Goal: Task Accomplishment & Management: Manage account settings

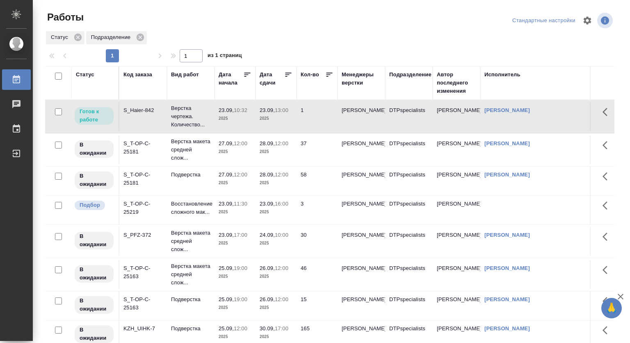
scroll to position [23, 0]
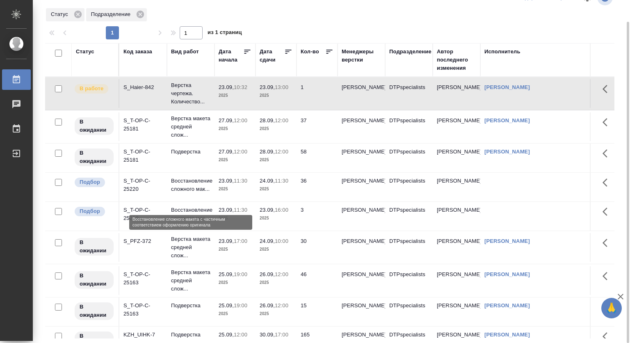
click at [174, 190] on p "Восстановление сложного мак..." at bounding box center [190, 185] width 39 height 16
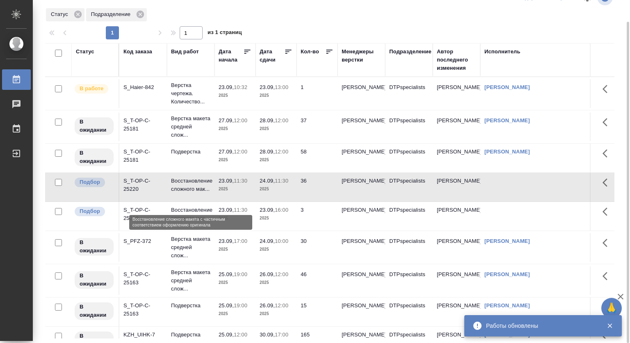
click at [196, 193] on p "Восстановление сложного мак..." at bounding box center [190, 185] width 39 height 16
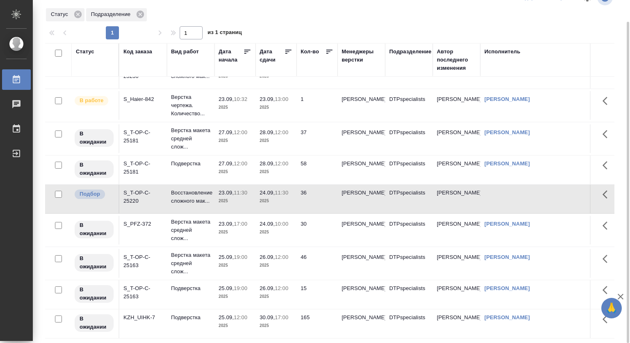
scroll to position [0, 0]
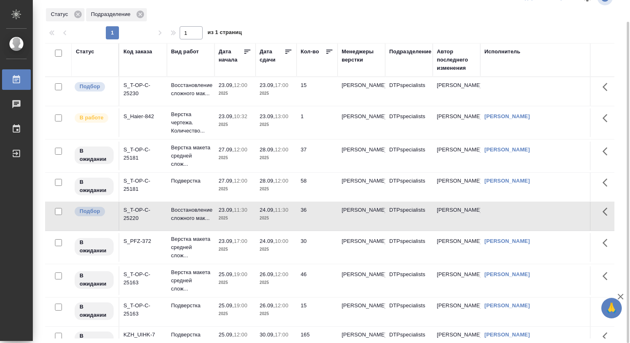
click at [254, 91] on td "23.09, 12:00 2025" at bounding box center [235, 91] width 41 height 29
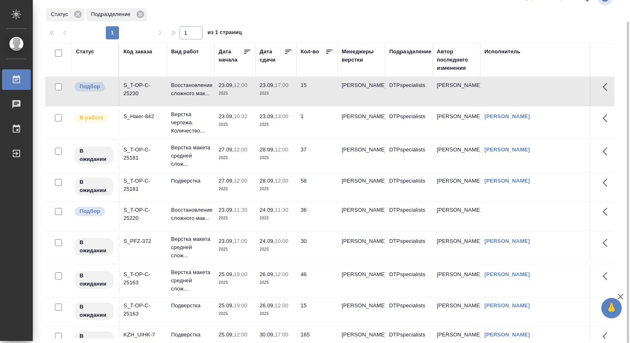
click at [254, 91] on td "23.09, 12:00 2025" at bounding box center [235, 91] width 41 height 29
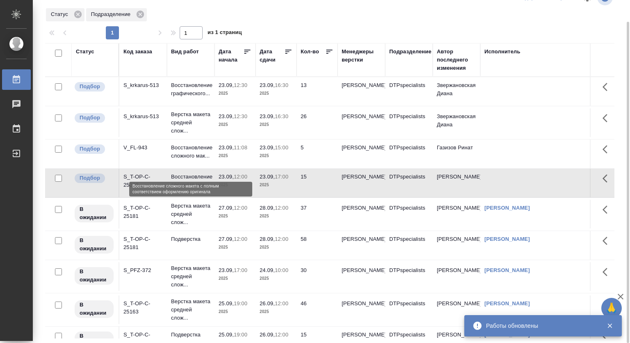
click at [186, 158] on p "Восстановление сложного мак..." at bounding box center [190, 152] width 39 height 16
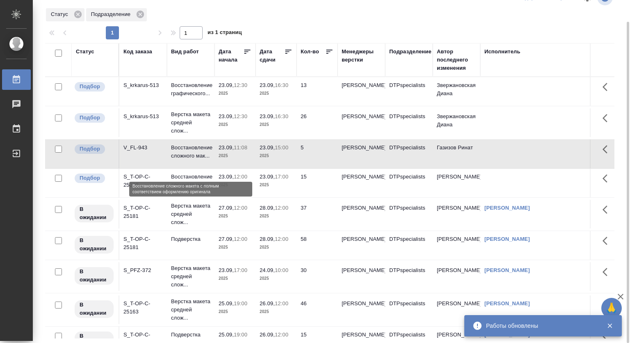
click at [186, 158] on p "Восстановление сложного мак..." at bounding box center [190, 152] width 39 height 16
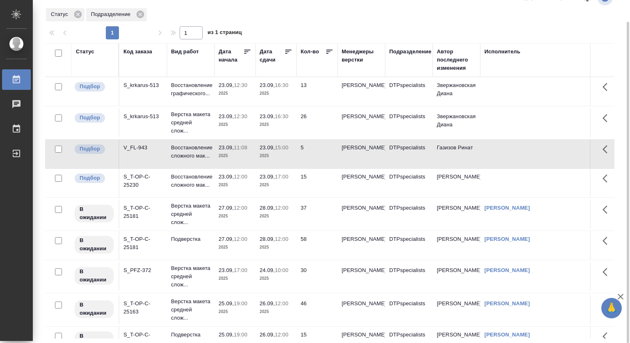
click at [190, 130] on p "Верстка макета средней слож..." at bounding box center [190, 122] width 39 height 25
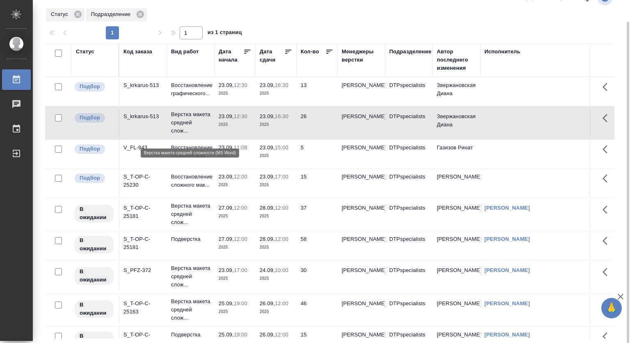
click at [190, 130] on p "Верстка макета средней слож..." at bounding box center [190, 122] width 39 height 25
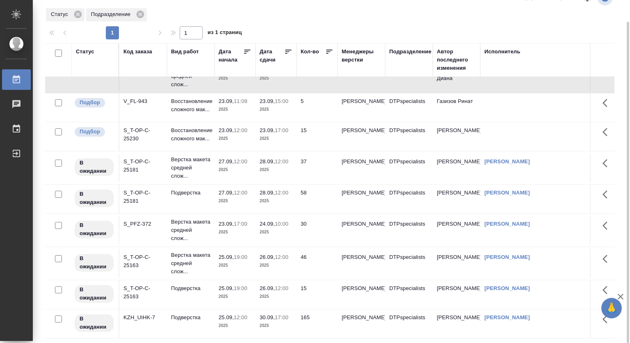
scroll to position [92, 0]
click at [225, 228] on p "2025" at bounding box center [235, 232] width 33 height 8
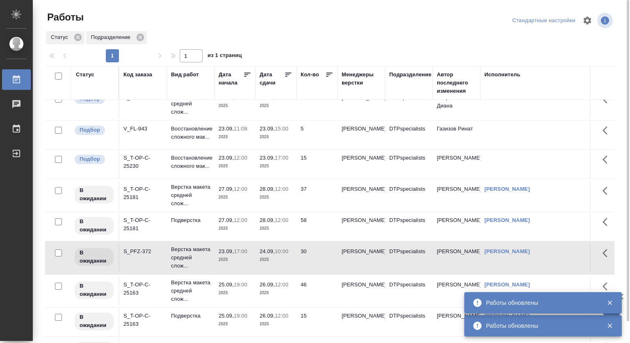
scroll to position [0, 0]
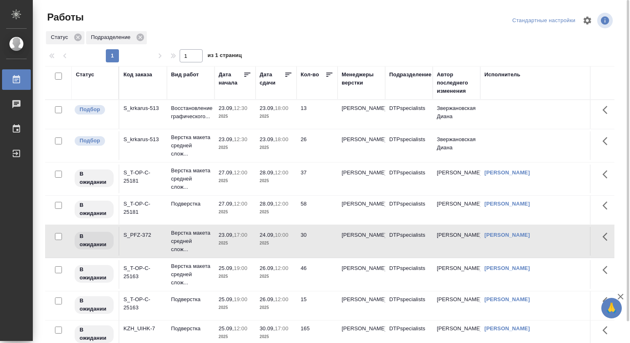
click at [401, 69] on th "Подразделение" at bounding box center [409, 83] width 48 height 34
click at [401, 77] on div "Подразделение" at bounding box center [410, 75] width 42 height 8
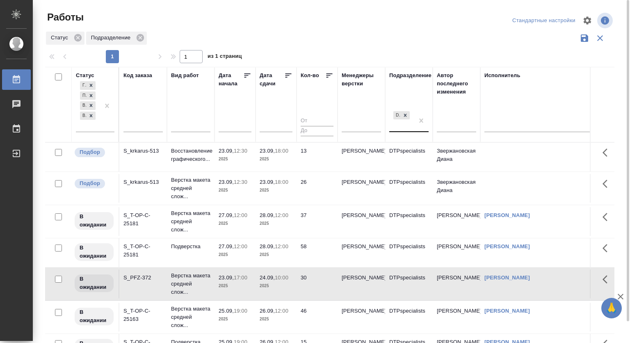
click at [403, 131] on div "DTPspecialists" at bounding box center [401, 121] width 25 height 22
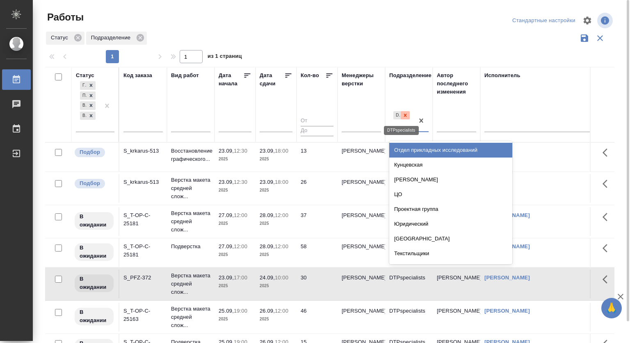
click at [406, 113] on icon at bounding box center [406, 115] width 6 height 6
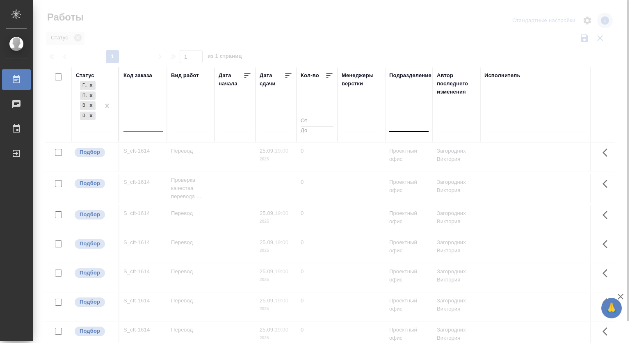
click at [144, 124] on input "text" at bounding box center [143, 127] width 39 height 10
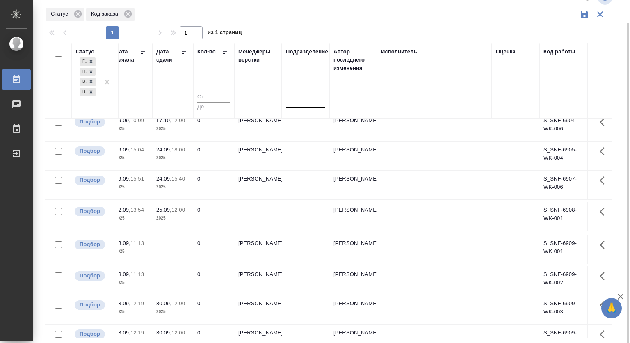
scroll to position [123, 0]
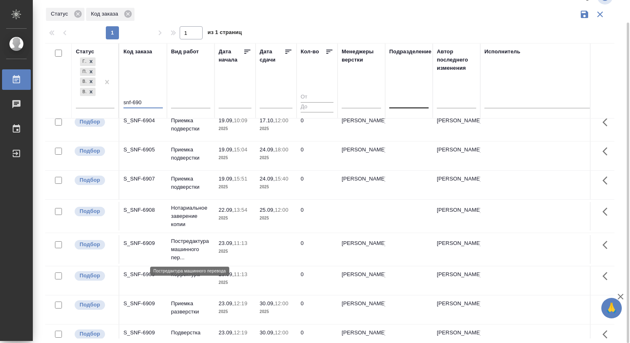
type input "snf-690"
click at [186, 243] on p "Постредактура машинного пер..." at bounding box center [190, 249] width 39 height 25
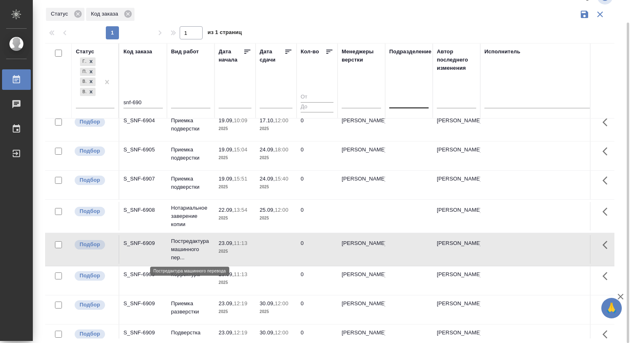
click at [186, 243] on p "Постредактура машинного пер..." at bounding box center [190, 249] width 39 height 25
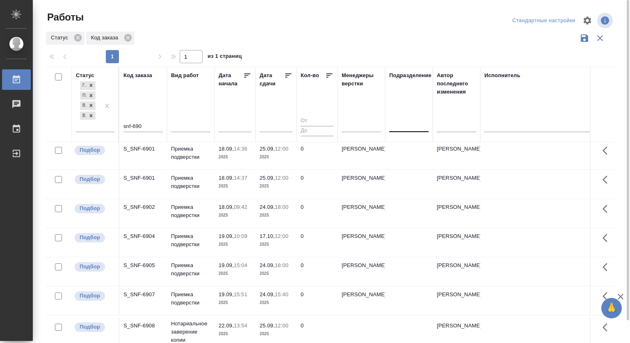
scroll to position [0, 0]
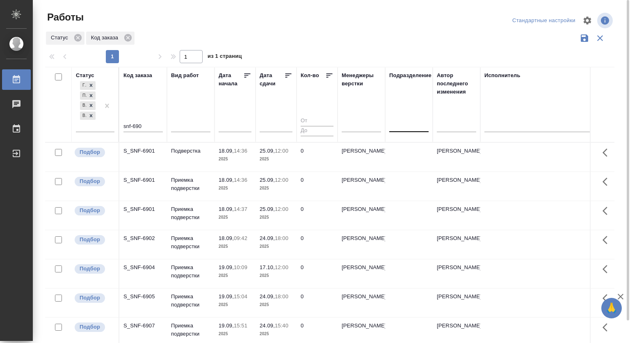
click at [222, 20] on div "Работы" at bounding box center [141, 17] width 192 height 13
drag, startPoint x: 225, startPoint y: 18, endPoint x: 234, endPoint y: 17, distance: 9.1
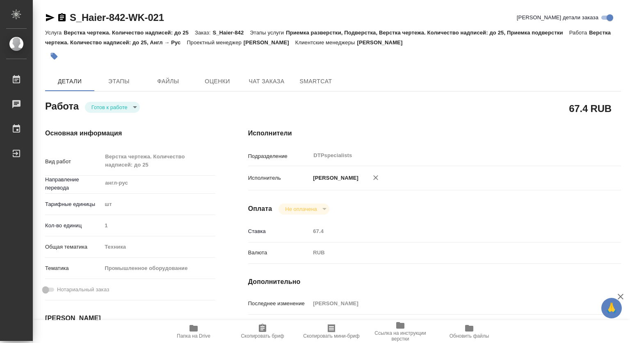
click at [133, 105] on body "🙏 .cls-1 fill:#fff; AWATERA Kovtun Svetlana Работы 0 Чаты График Выйти S_Haier-…" at bounding box center [315, 171] width 630 height 343
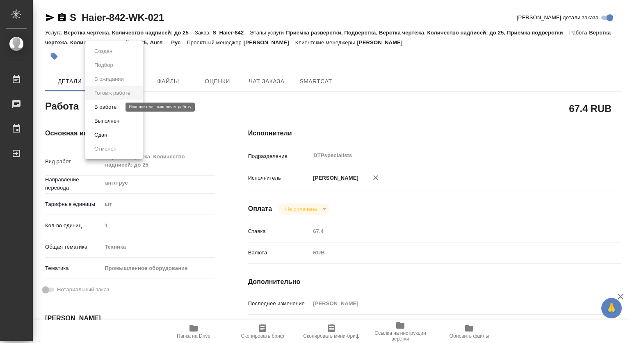
click at [101, 108] on button "В работе" at bounding box center [105, 107] width 27 height 9
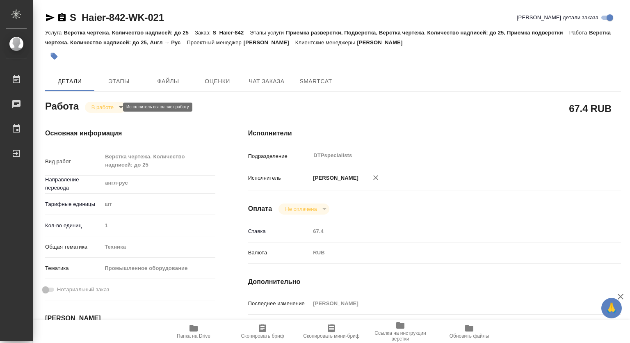
type textarea "x"
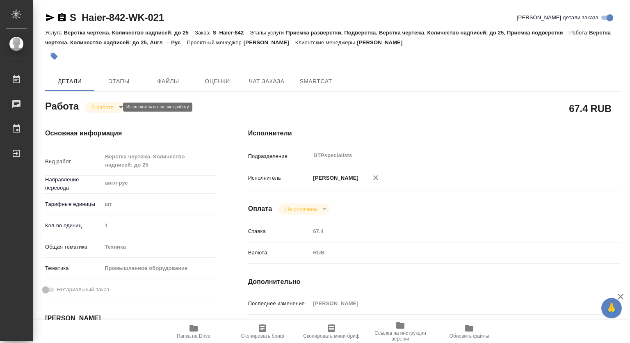
type textarea "x"
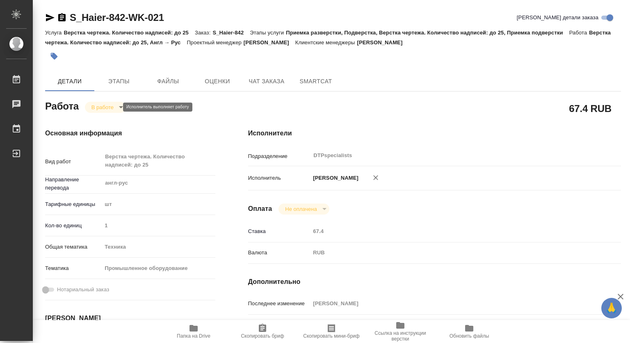
type textarea "x"
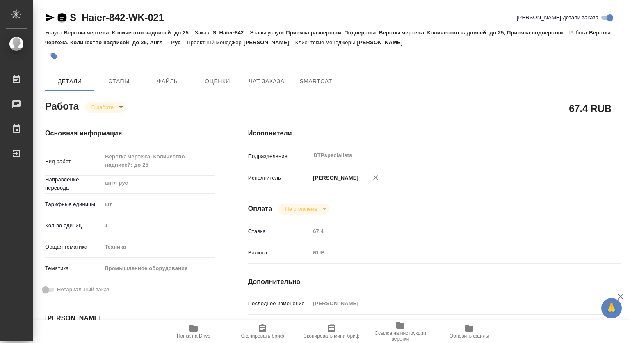
click at [60, 19] on icon "button" at bounding box center [61, 17] width 7 height 8
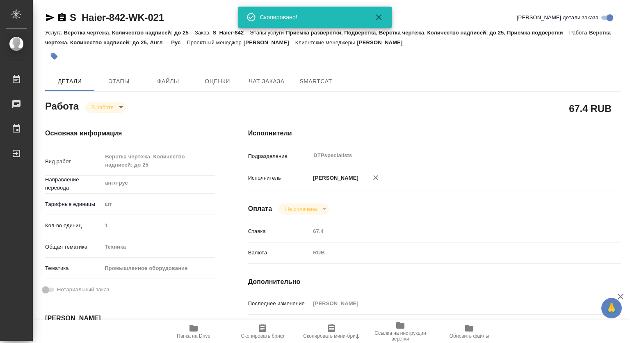
type textarea "x"
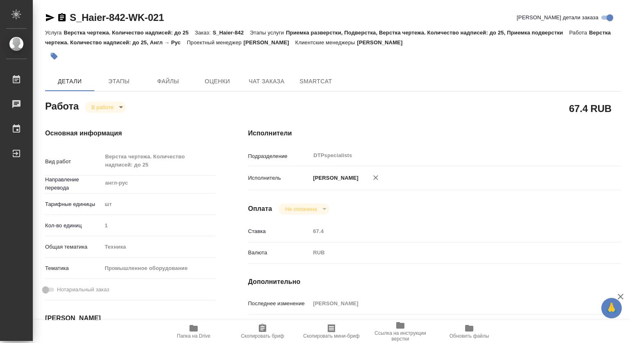
click at [194, 331] on icon "button" at bounding box center [194, 328] width 8 height 7
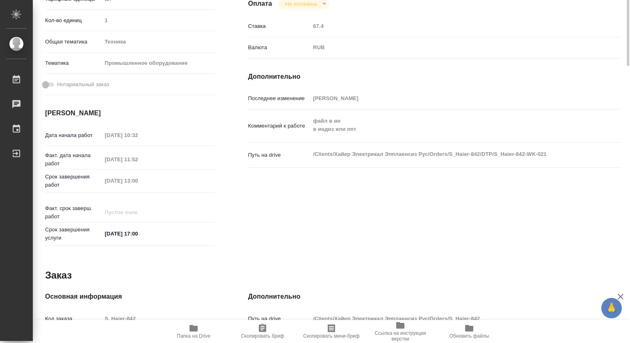
scroll to position [82, 0]
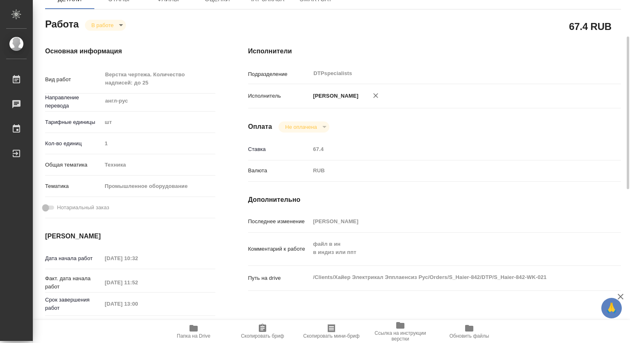
click at [100, 25] on body "🙏 .cls-1 fill:#fff; AWATERA Kovtun Svetlana Работы 0 Чаты График Выйти S_Haier-…" at bounding box center [315, 171] width 630 height 343
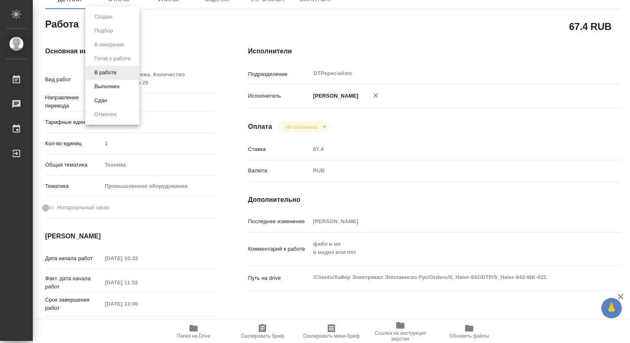
click at [98, 85] on button "Выполнен" at bounding box center [107, 86] width 30 height 9
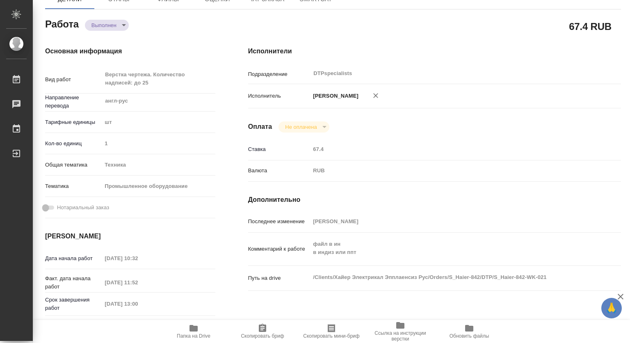
type textarea "x"
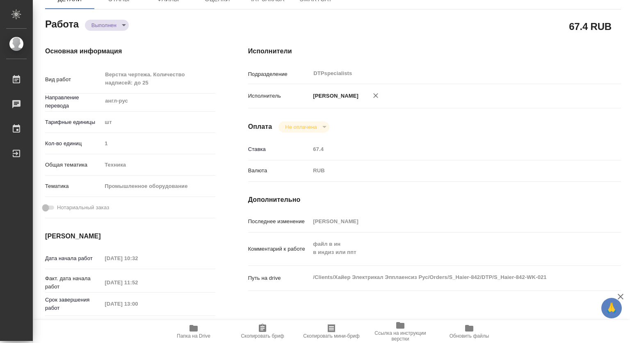
type textarea "x"
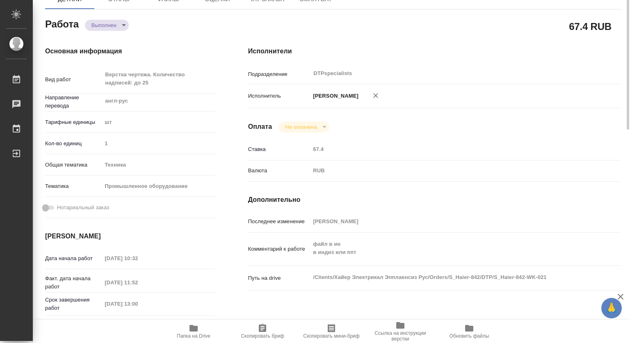
scroll to position [0, 0]
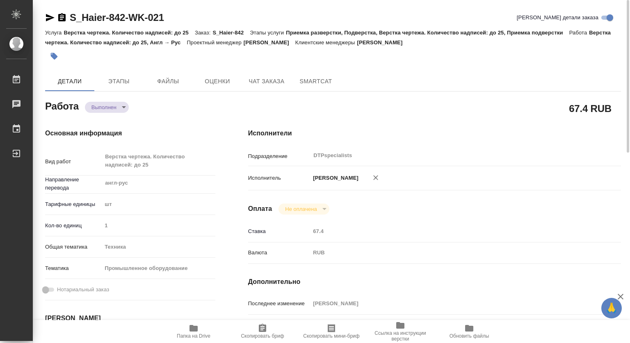
type textarea "x"
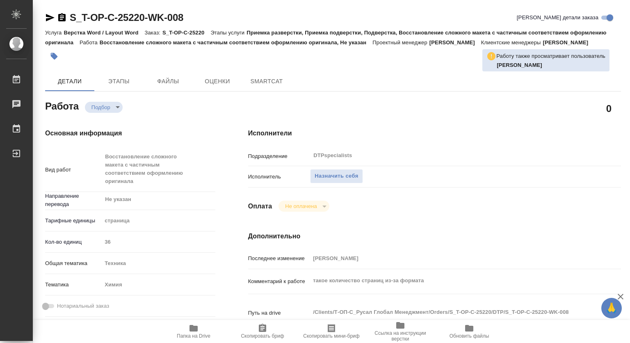
type textarea "x"
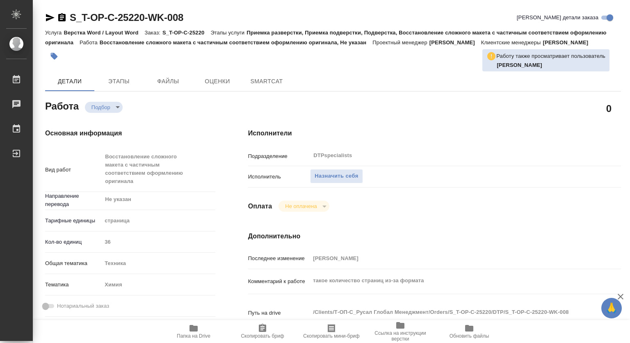
type textarea "x"
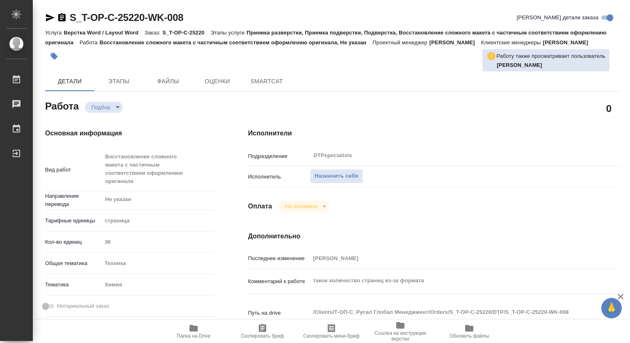
type textarea "x"
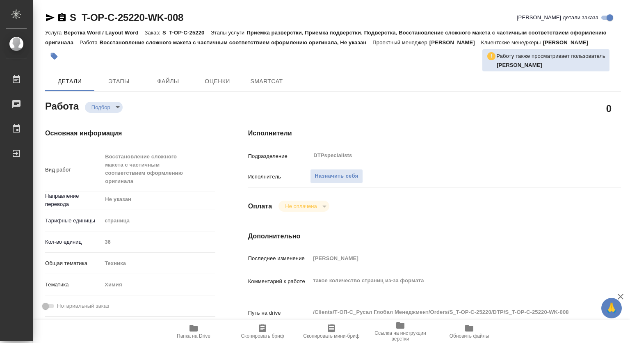
type textarea "x"
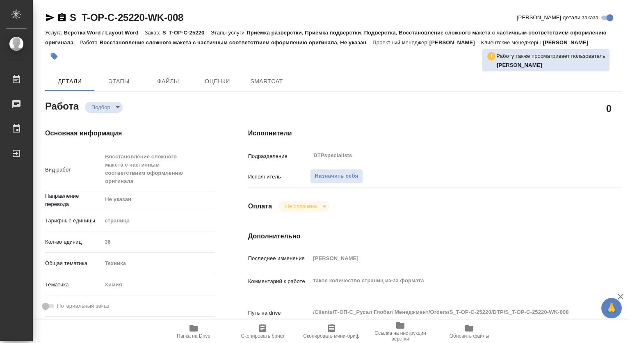
type textarea "x"
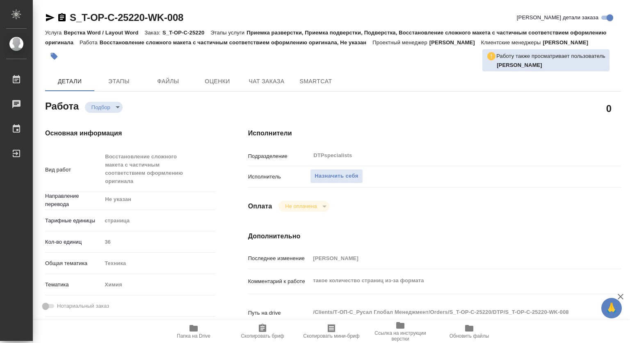
type textarea "x"
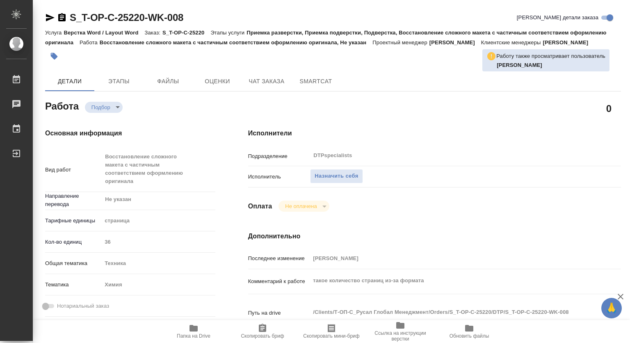
type textarea "x"
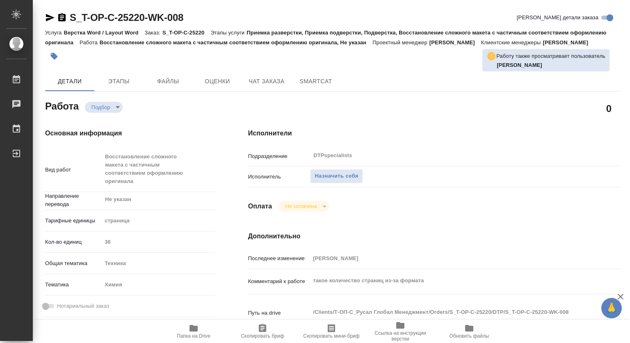
click at [195, 328] on icon "button" at bounding box center [194, 328] width 8 height 7
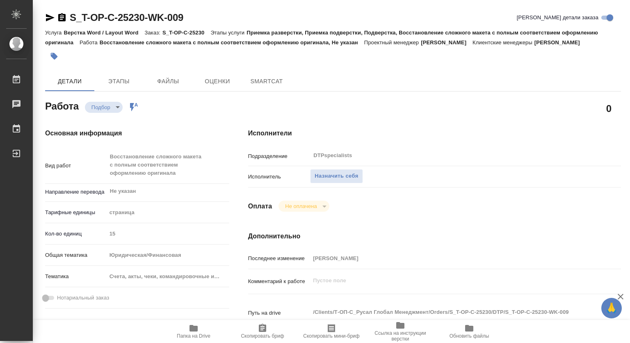
type textarea "x"
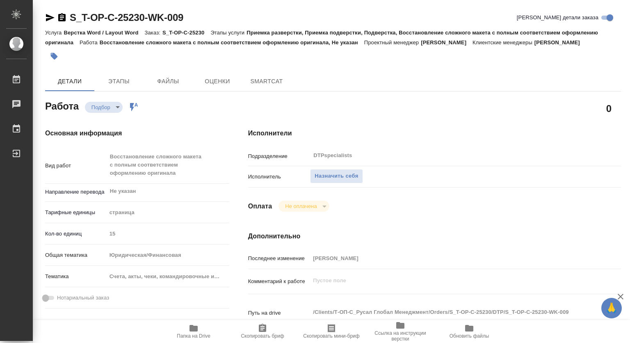
type textarea "x"
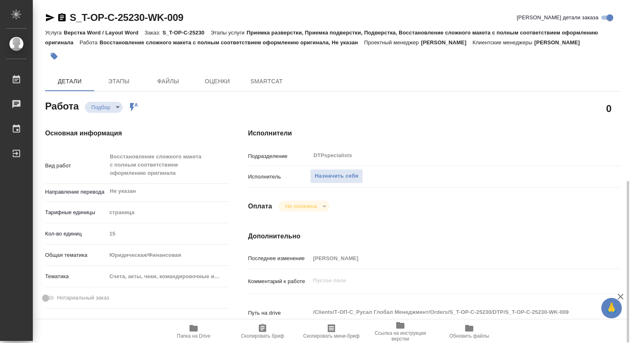
scroll to position [164, 0]
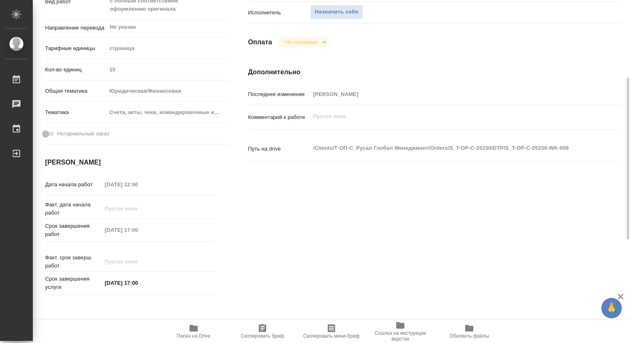
type textarea "x"
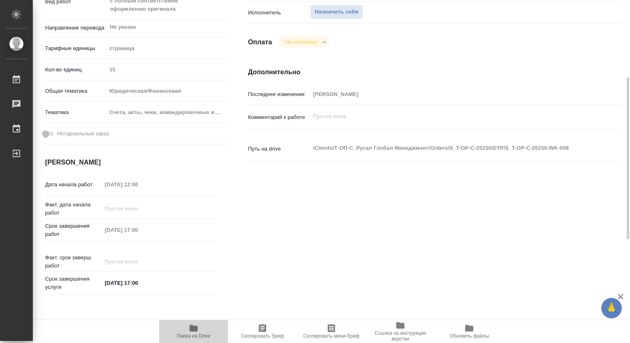
click at [208, 328] on span "Папка на Drive" at bounding box center [193, 331] width 59 height 16
type textarea "x"
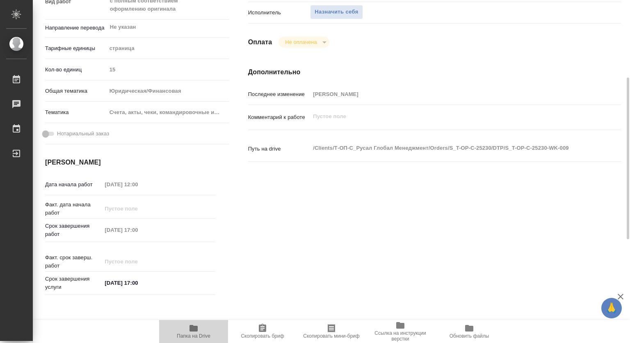
type textarea "x"
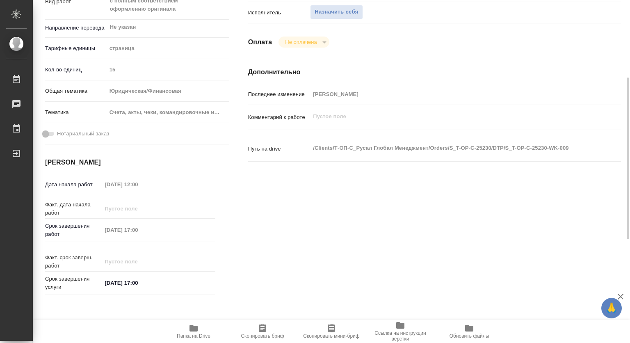
type textarea "x"
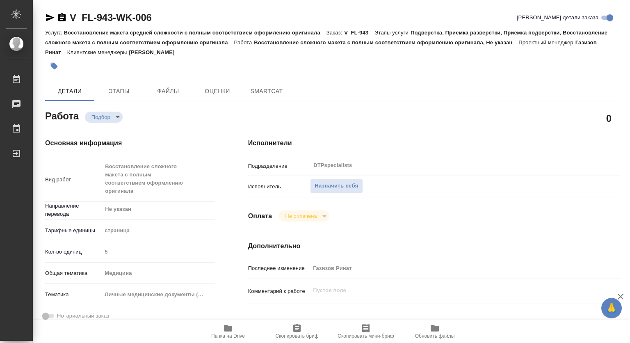
type textarea "x"
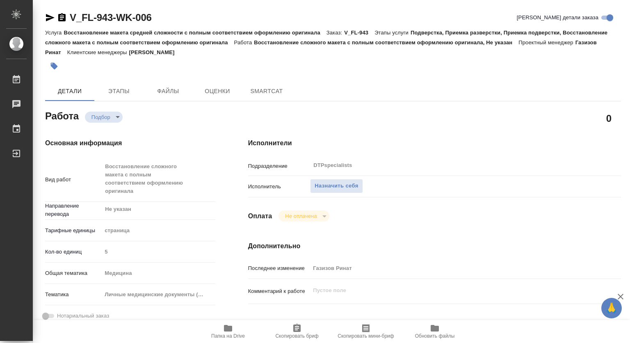
type textarea "x"
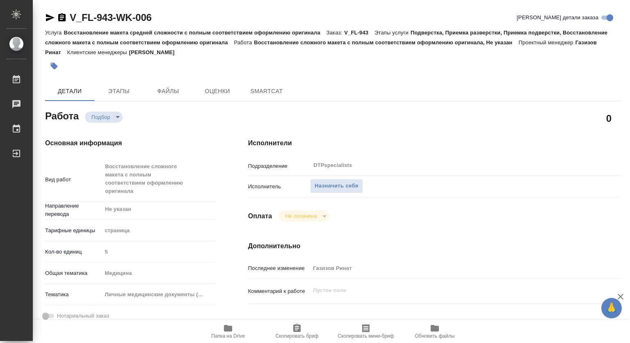
type textarea "x"
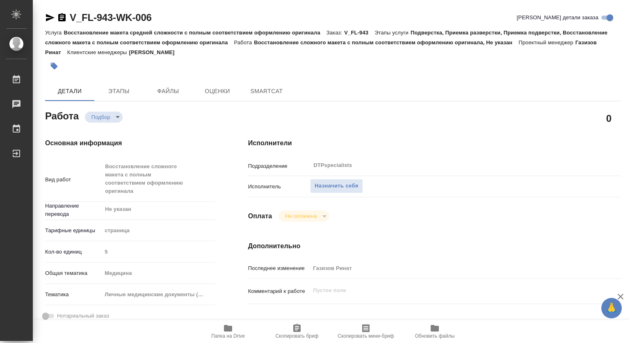
type textarea "x"
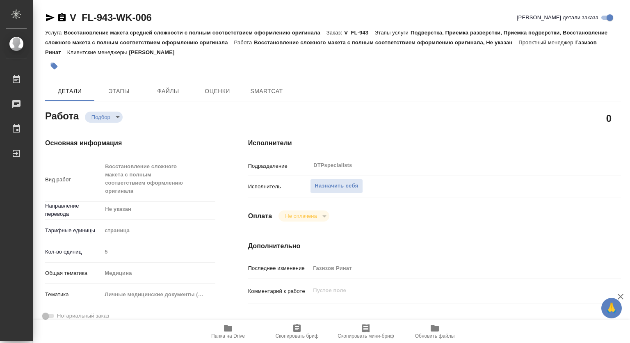
scroll to position [82, 0]
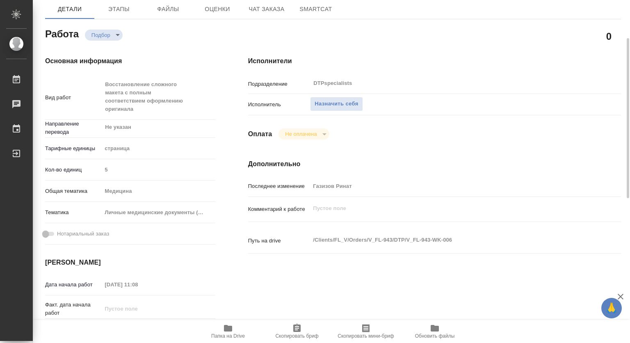
click at [224, 332] on icon "button" at bounding box center [228, 328] width 10 height 10
type textarea "x"
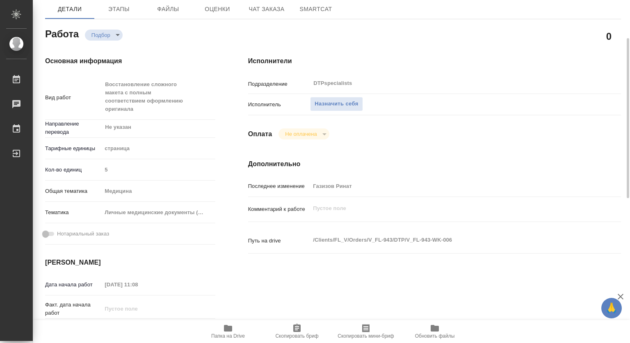
type textarea "x"
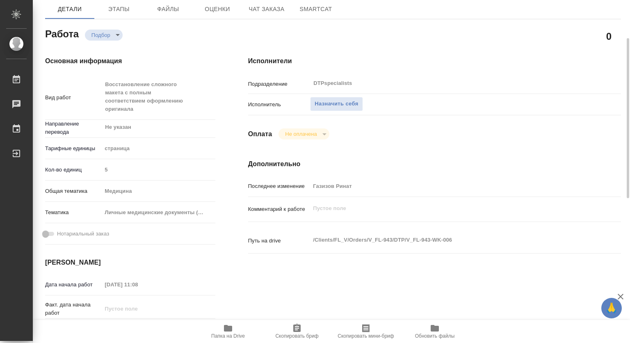
type textarea "x"
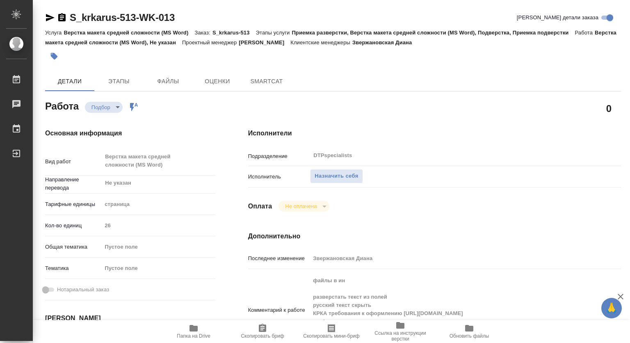
type textarea "x"
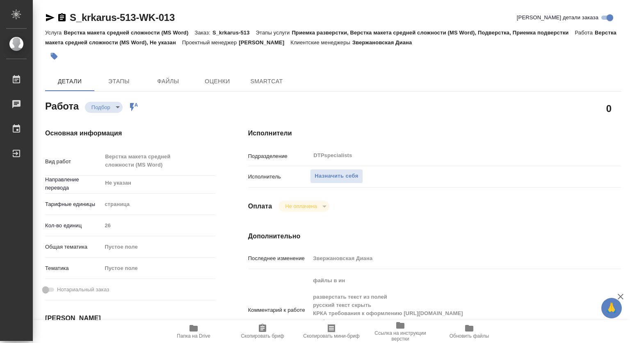
type textarea "x"
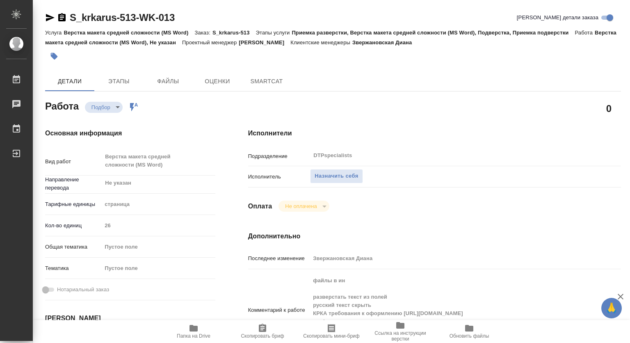
type textarea "x"
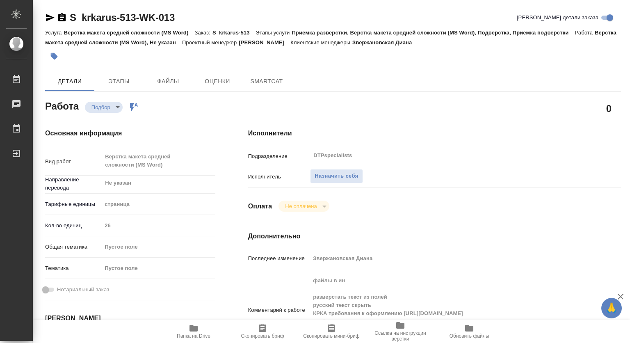
type textarea "x"
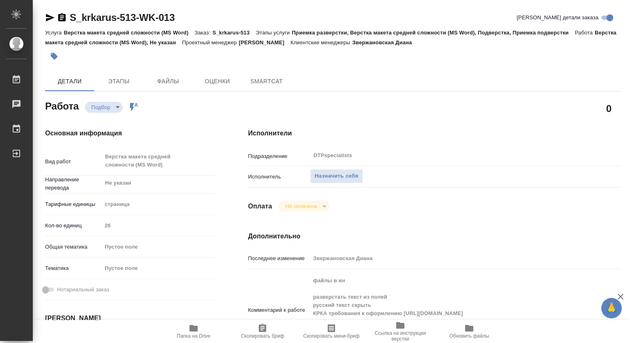
type textarea "x"
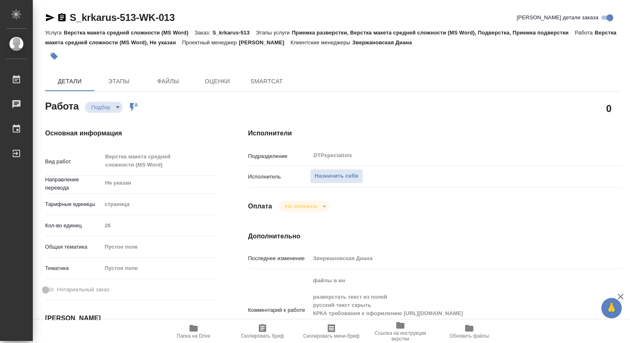
scroll to position [82, 0]
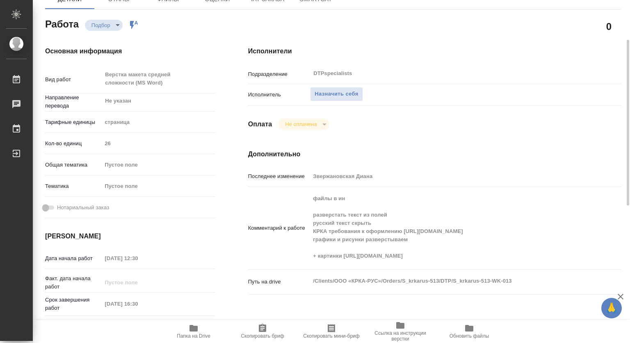
type textarea "x"
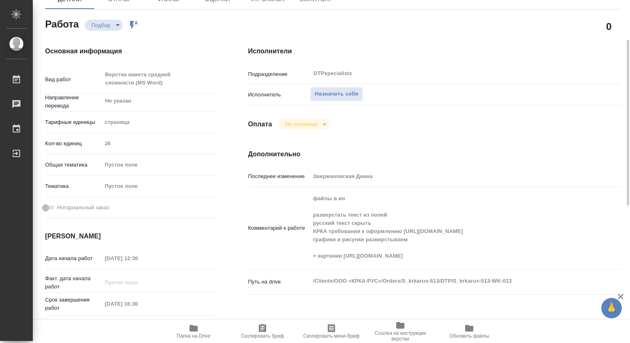
type textarea "x"
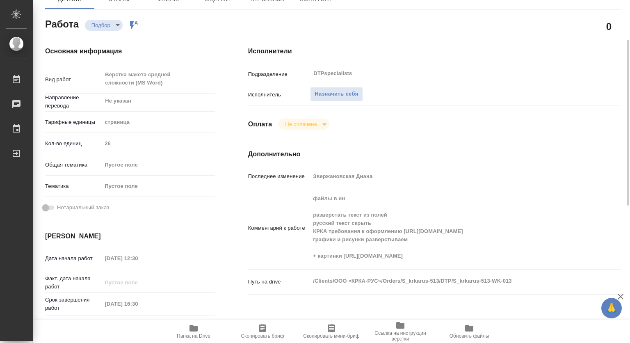
click at [199, 334] on span "Папка на Drive" at bounding box center [194, 336] width 34 height 6
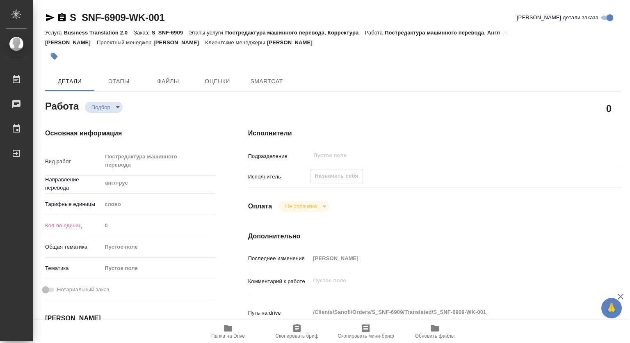
type textarea "x"
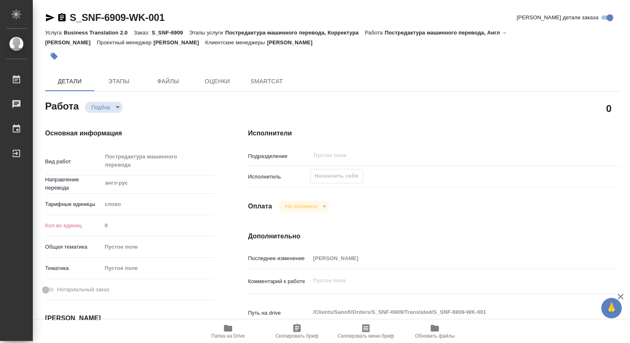
type textarea "x"
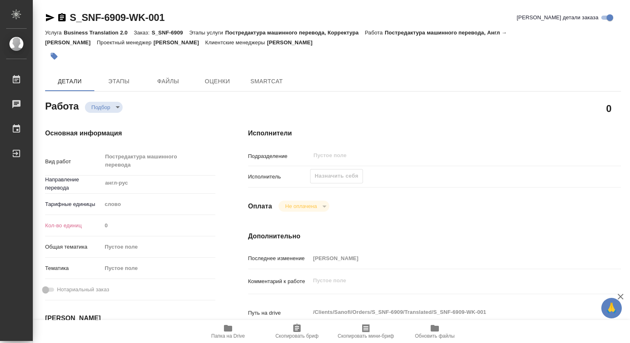
type textarea "x"
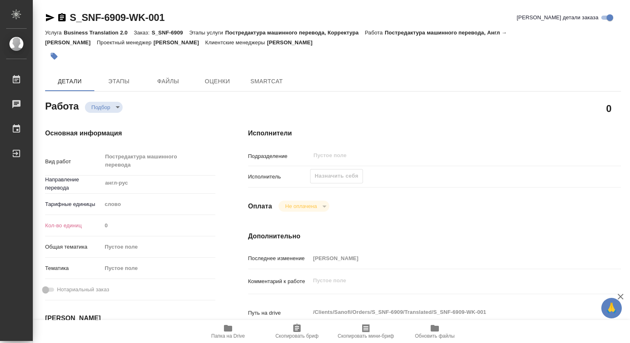
type textarea "x"
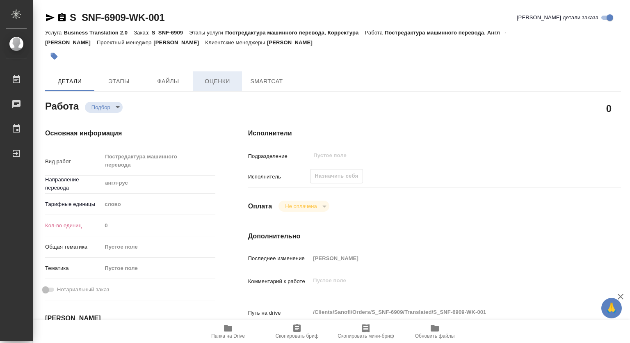
type textarea "x"
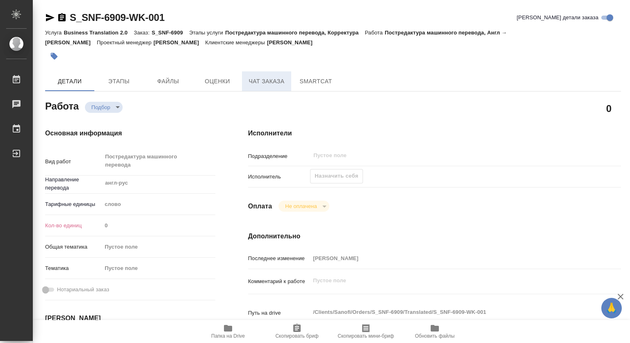
click at [265, 80] on span "Чат заказа" at bounding box center [266, 81] width 39 height 10
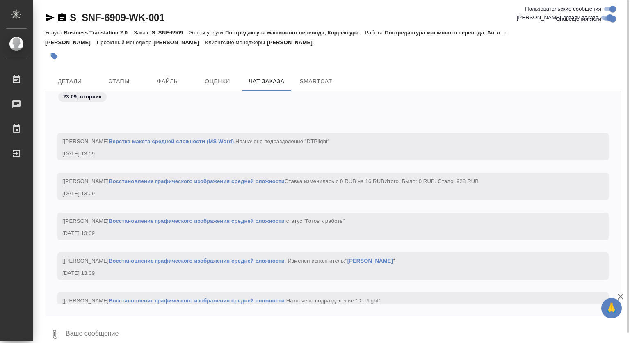
scroll to position [16294, 0]
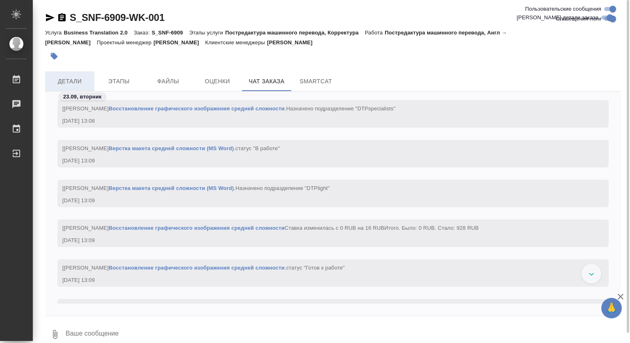
click at [65, 80] on span "Детали" at bounding box center [69, 81] width 39 height 10
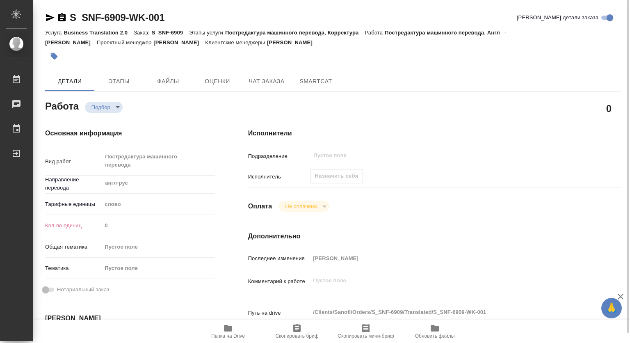
type textarea "x"
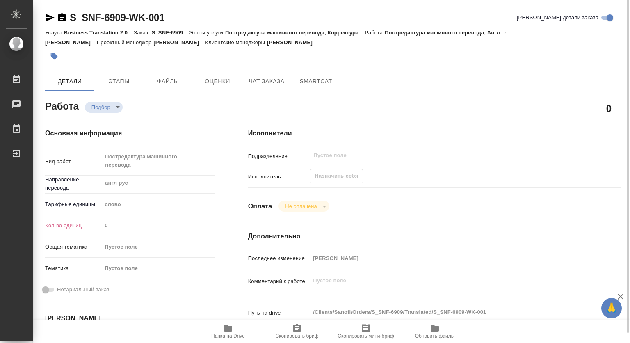
type textarea "x"
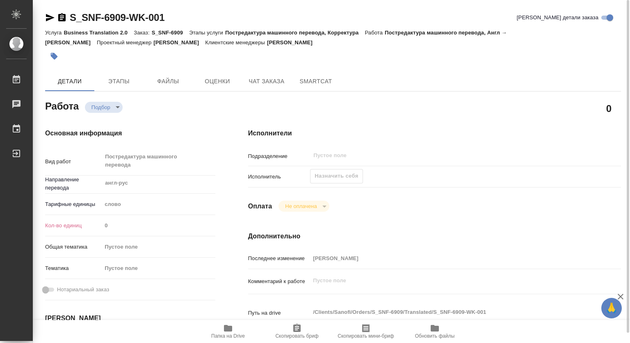
type textarea "x"
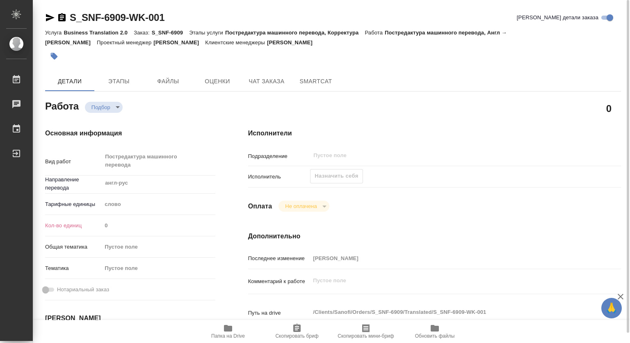
type textarea "x"
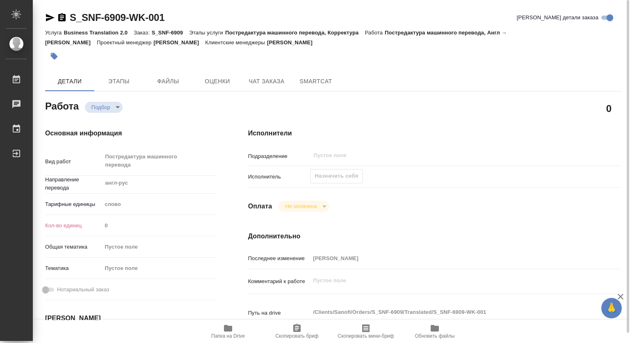
click at [229, 334] on span "Папка на Drive" at bounding box center [228, 336] width 34 height 6
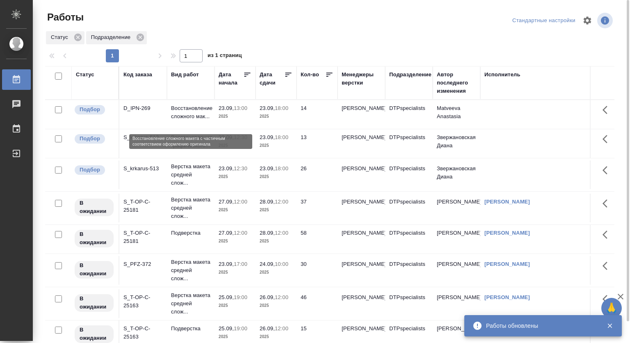
click at [177, 113] on p "Восстановление сложного мак..." at bounding box center [190, 112] width 39 height 16
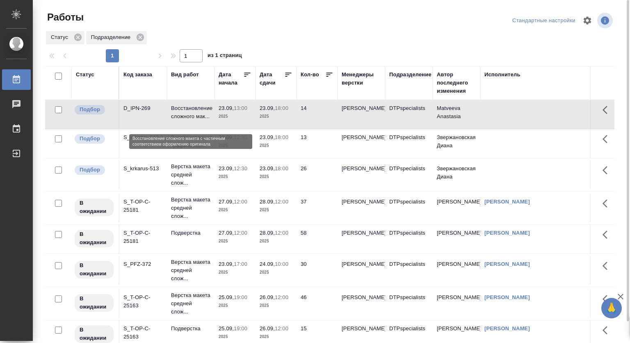
click at [177, 113] on p "Восстановление сложного мак..." at bounding box center [190, 112] width 39 height 16
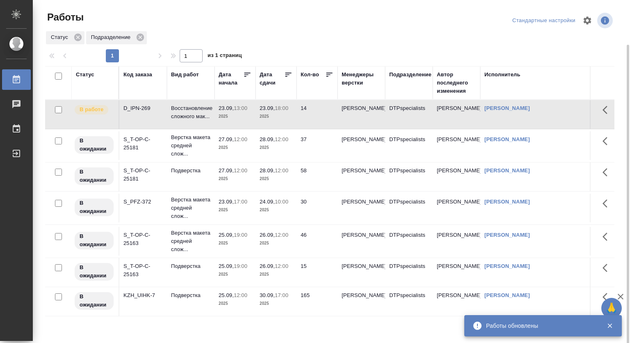
scroll to position [23, 0]
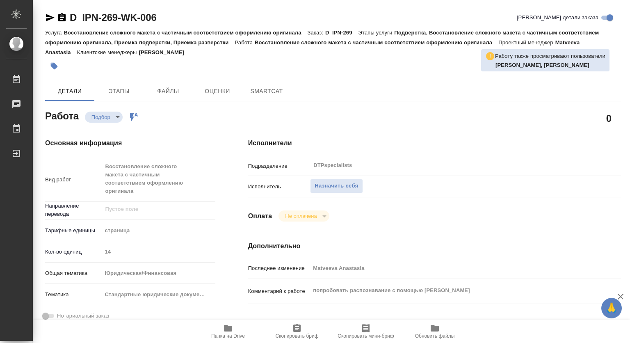
type textarea "x"
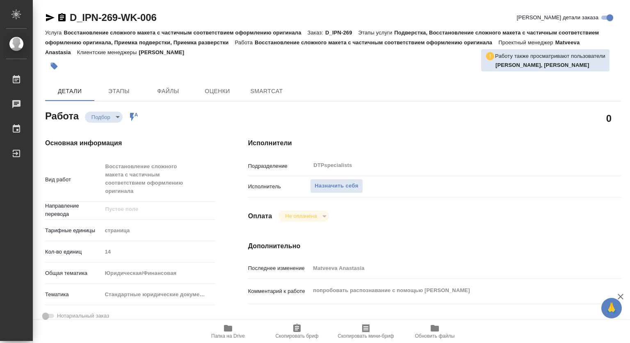
type textarea "x"
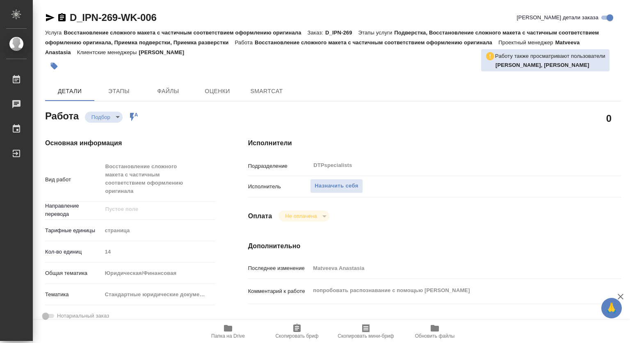
type textarea "x"
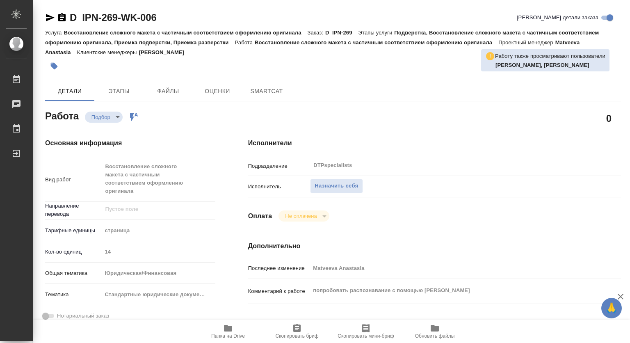
type textarea "x"
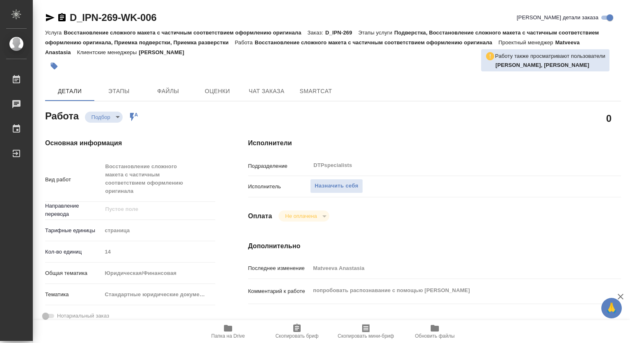
type textarea "x"
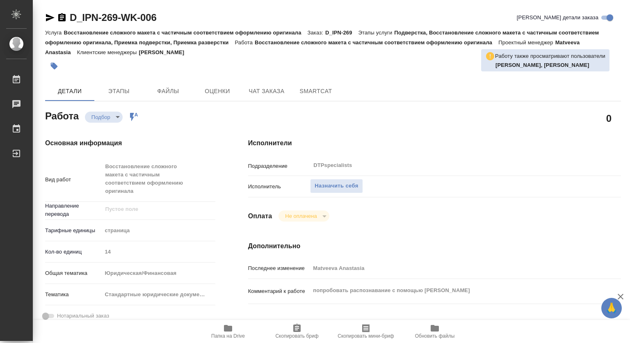
type textarea "x"
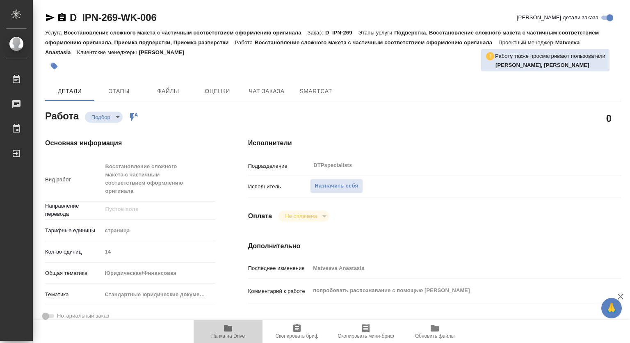
click at [226, 334] on span "Папка на Drive" at bounding box center [228, 336] width 34 height 6
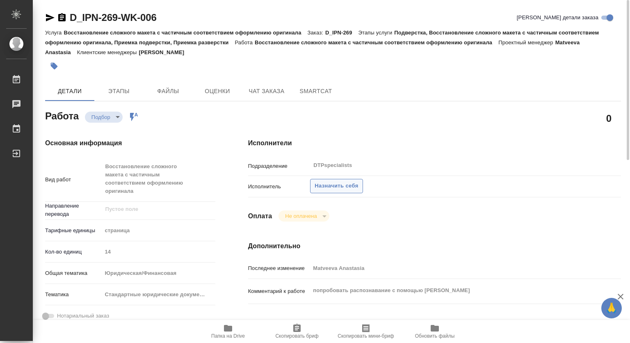
click at [358, 186] on span "Назначить себя" at bounding box center [337, 185] width 44 height 9
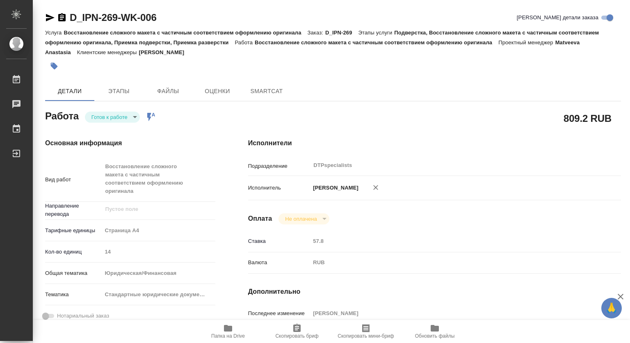
type textarea "x"
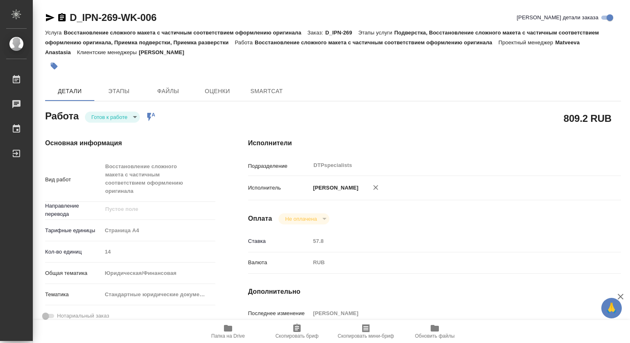
type textarea "x"
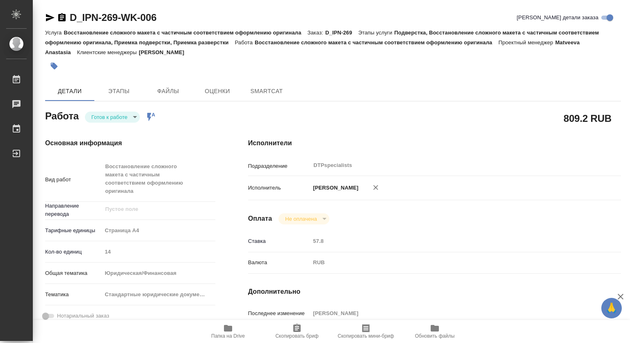
type textarea "x"
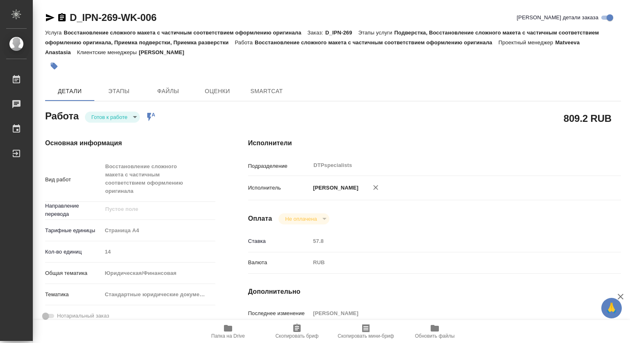
type textarea "x"
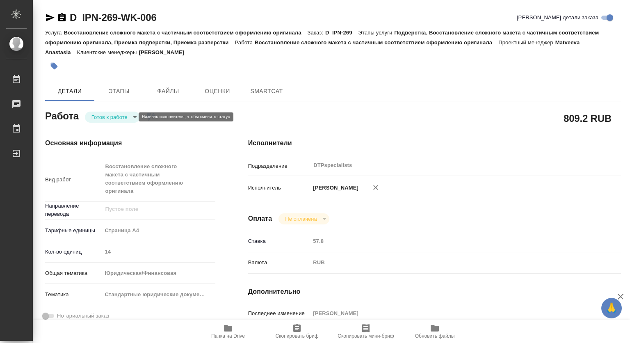
type textarea "x"
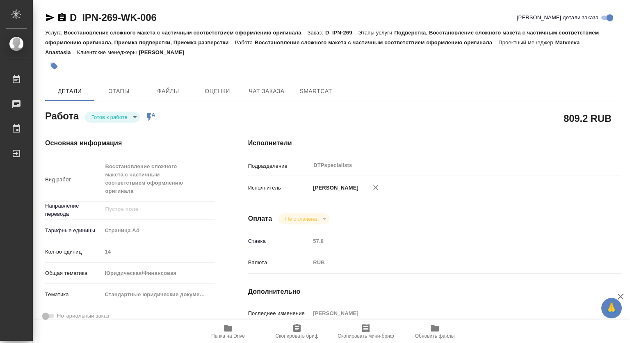
type textarea "x"
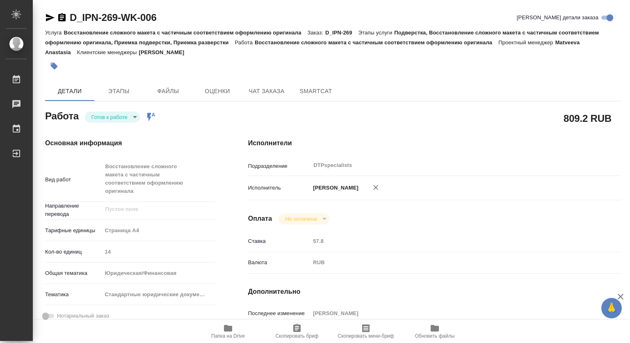
type textarea "x"
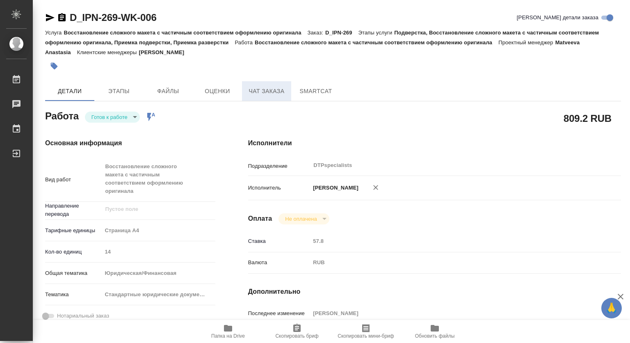
click at [261, 88] on span "Чат заказа" at bounding box center [266, 91] width 39 height 10
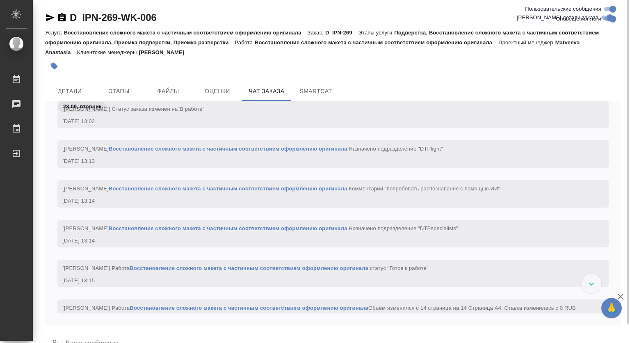
scroll to position [934, 0]
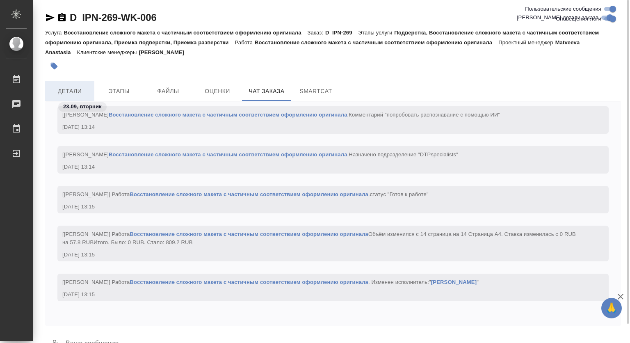
click at [62, 89] on span "Детали" at bounding box center [69, 91] width 39 height 10
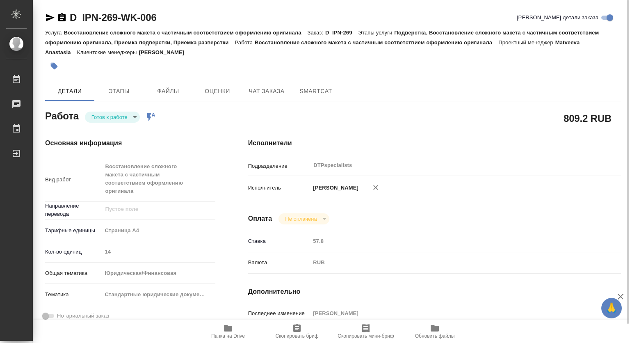
type textarea "x"
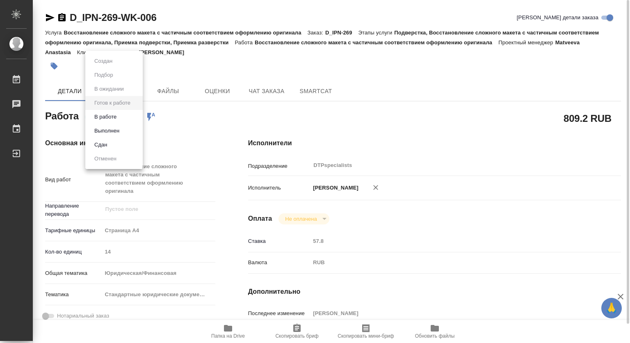
click at [120, 117] on body "🙏 .cls-1 fill:#fff; AWATERA [PERSON_NAME] 0 Чаты График Выйти D_IPN-269-WK-006 …" at bounding box center [315, 171] width 630 height 343
type textarea "x"
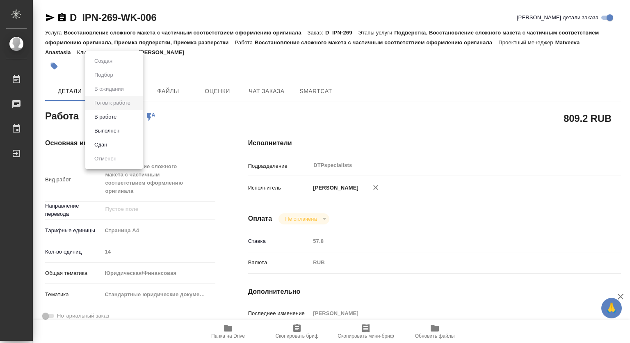
type textarea "x"
click at [102, 117] on button "В работе" at bounding box center [105, 116] width 27 height 9
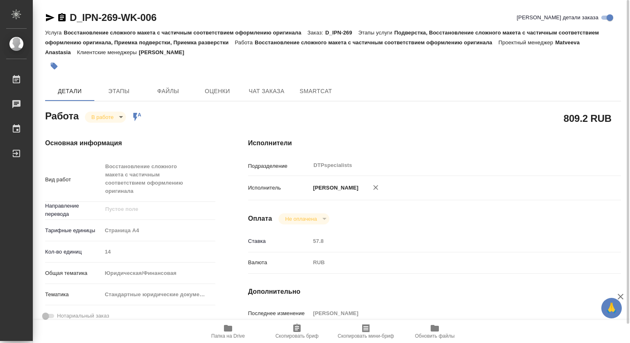
type textarea "x"
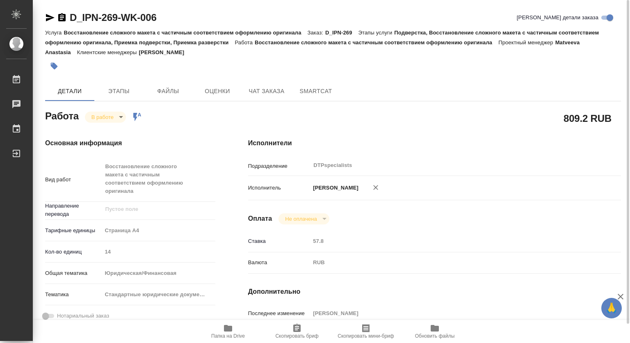
type textarea "x"
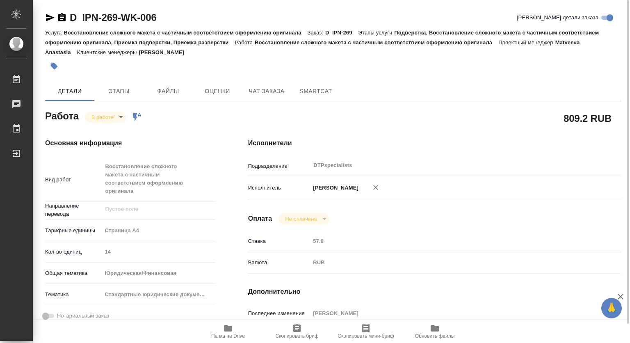
click at [61, 18] on icon "button" at bounding box center [61, 17] width 7 height 8
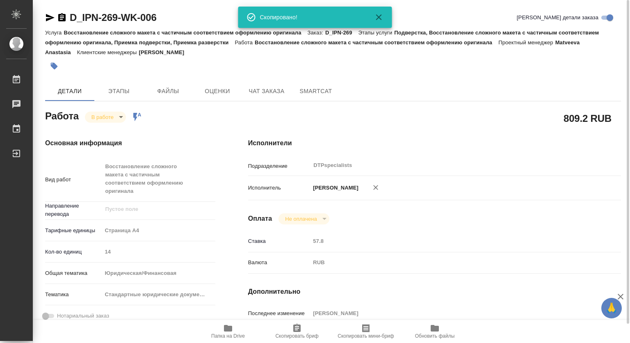
type textarea "x"
